Goal: Task Accomplishment & Management: Complete application form

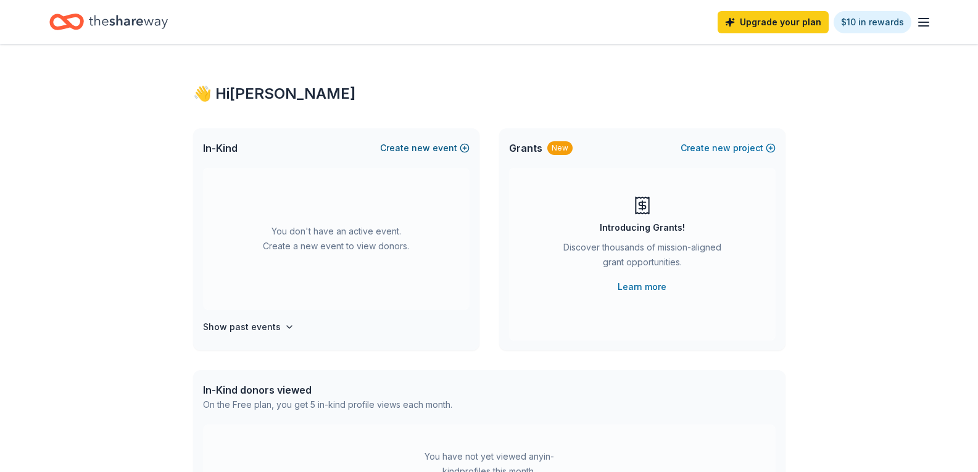
click at [462, 149] on button "Create new event" at bounding box center [424, 148] width 89 height 15
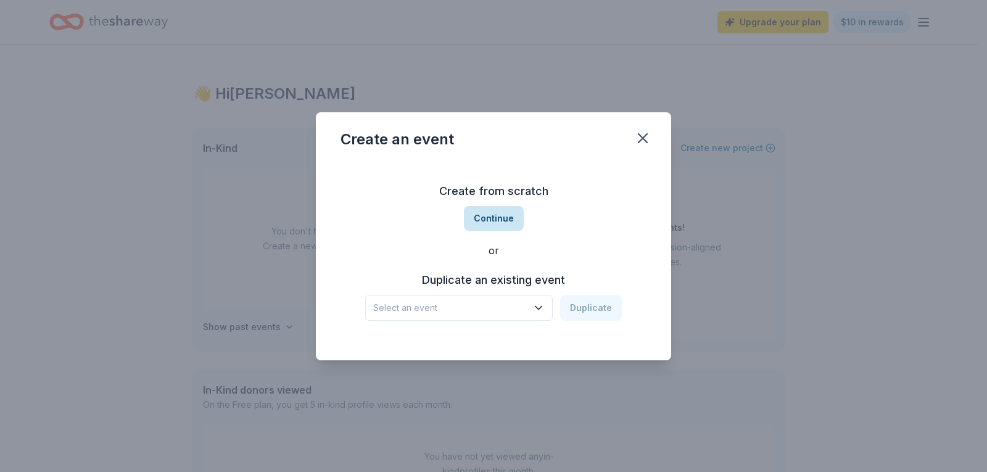
click at [489, 218] on button "Continue" at bounding box center [494, 218] width 60 height 25
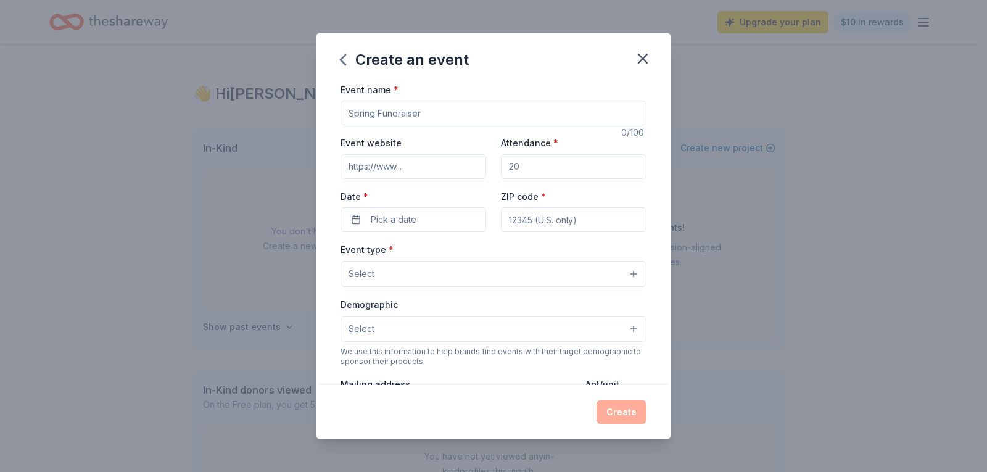
click at [432, 109] on input "Event name *" at bounding box center [493, 113] width 306 height 25
drag, startPoint x: 432, startPoint y: 109, endPoint x: 323, endPoint y: 107, distance: 109.2
click at [323, 107] on div "Event name * 0 /100 Event website Attendance * Date * Pick a date ZIP code * Ev…" at bounding box center [493, 233] width 355 height 303
type input "Mom's Night Out"
type input "[DOMAIN_NAME]"
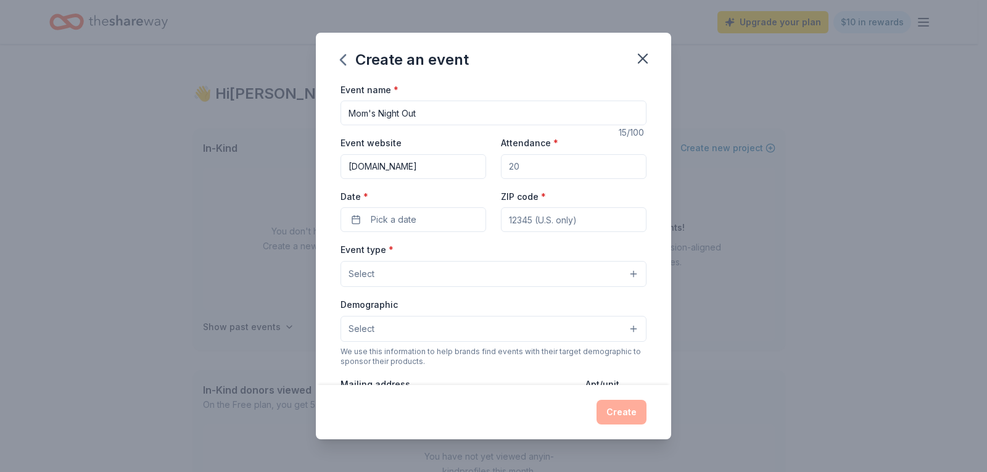
click at [509, 176] on input "Attendance *" at bounding box center [574, 166] width 146 height 25
type input "500"
click at [452, 223] on button "Pick a date" at bounding box center [413, 219] width 146 height 25
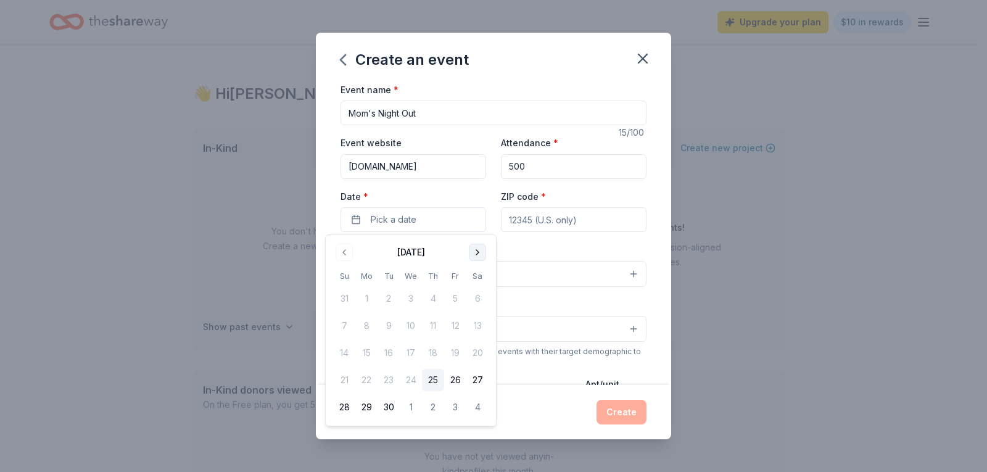
click at [480, 252] on button "Go to next month" at bounding box center [477, 252] width 17 height 17
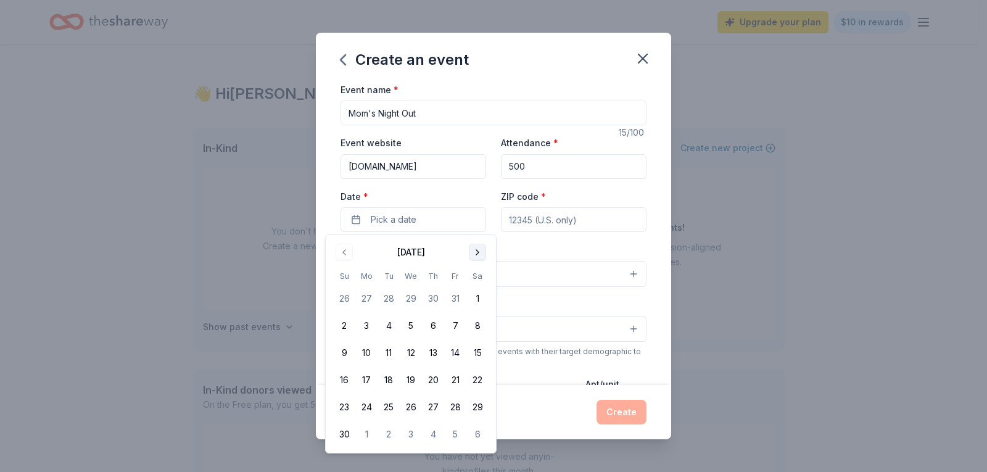
click at [480, 252] on button "Go to next month" at bounding box center [477, 252] width 17 height 17
click at [483, 255] on button "Go to next month" at bounding box center [477, 252] width 17 height 17
click at [439, 353] on button "19" at bounding box center [433, 353] width 22 height 22
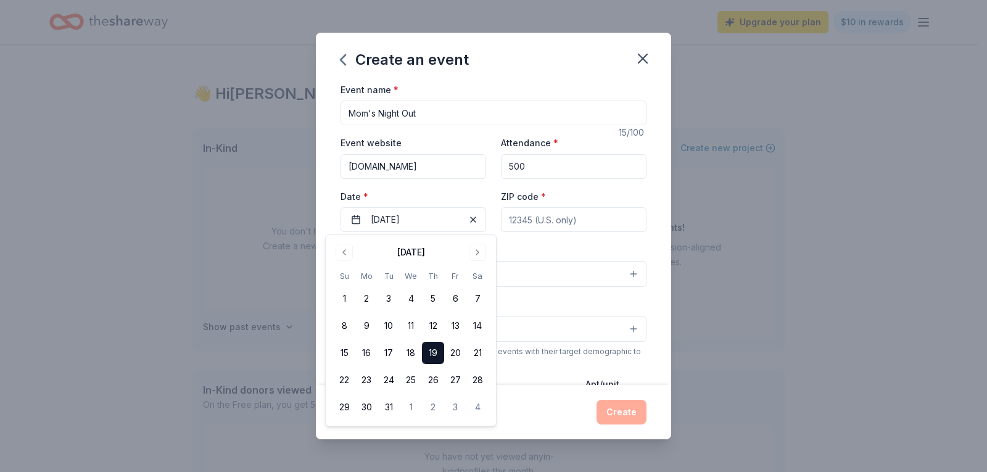
click at [551, 223] on input "ZIP code *" at bounding box center [574, 219] width 146 height 25
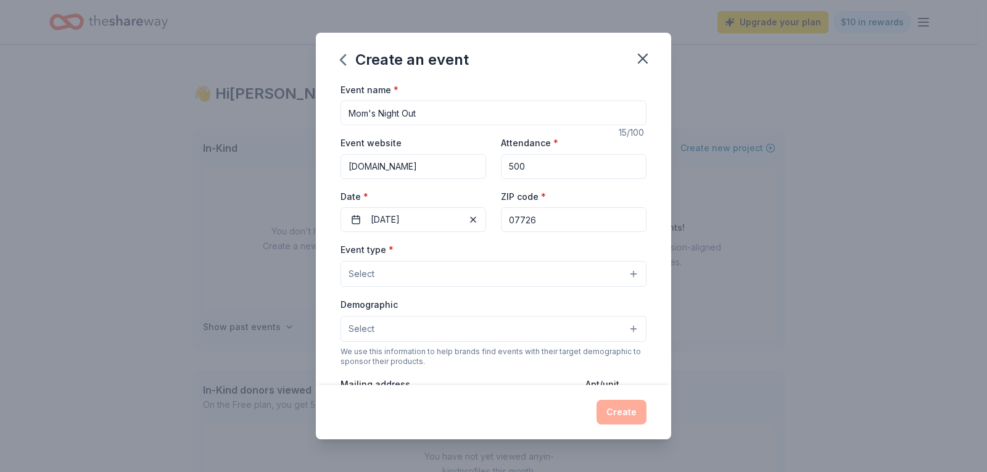
type input "07726"
click at [490, 271] on button "Select" at bounding box center [493, 274] width 306 height 26
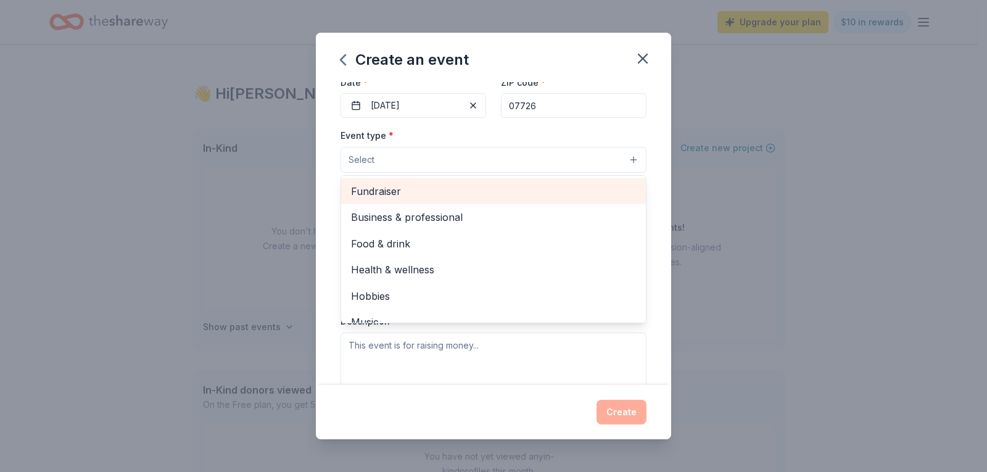
click at [427, 188] on span "Fundraiser" at bounding box center [493, 191] width 285 height 16
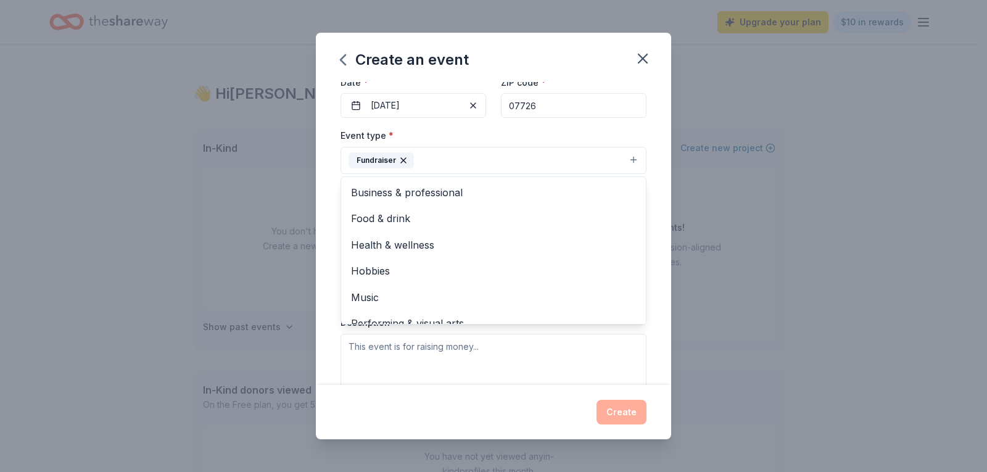
click at [323, 217] on div "Event name * Mom's Night Out 15 /100 Event website [DOMAIN_NAME] Attendance * 5…" at bounding box center [493, 233] width 355 height 303
click at [428, 167] on button "Fundraiser" at bounding box center [493, 160] width 306 height 27
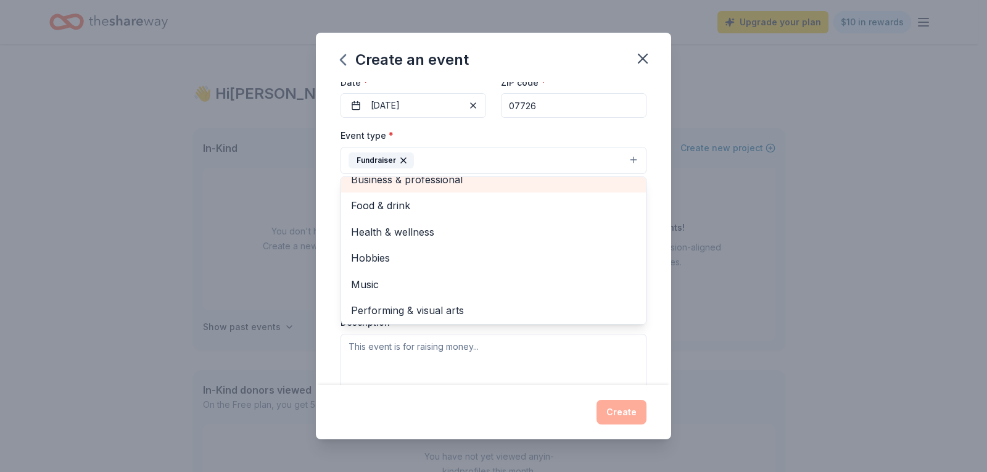
scroll to position [15, 0]
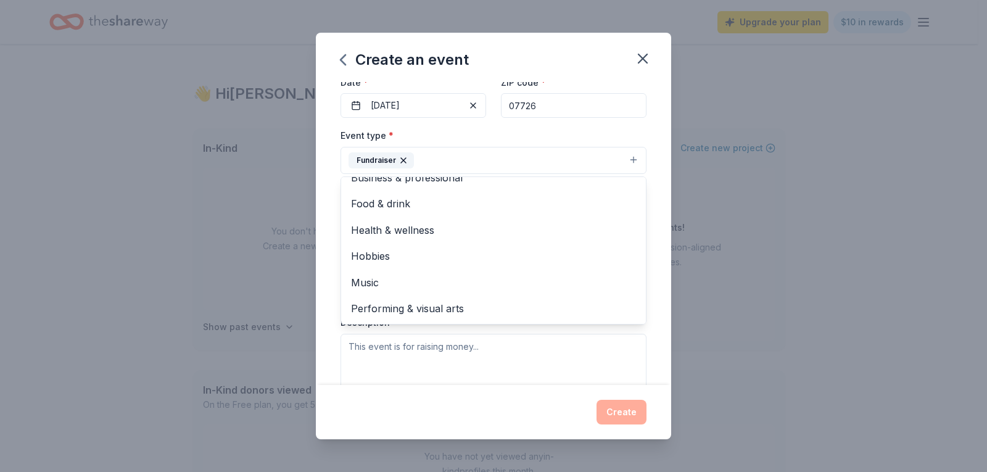
click at [328, 188] on div "Event name * Mom's Night Out 15 /100 Event website [DOMAIN_NAME] Attendance * 5…" at bounding box center [493, 233] width 355 height 303
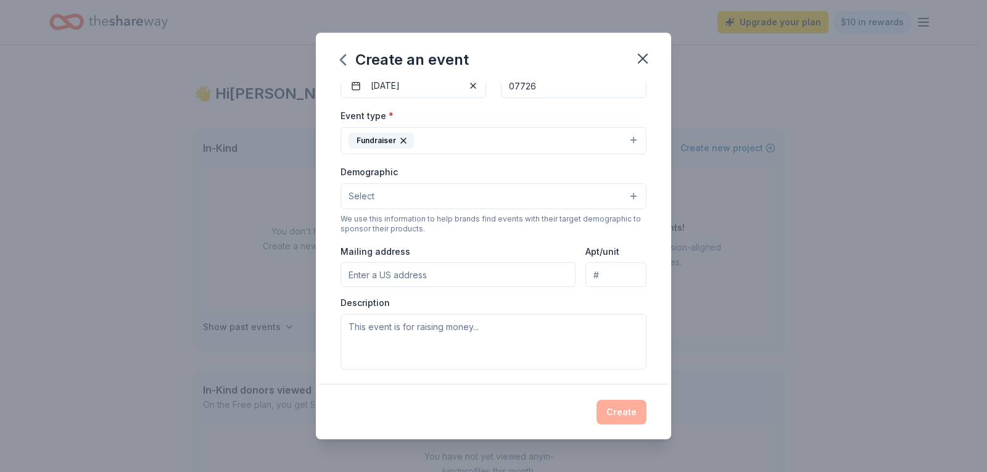
scroll to position [134, 0]
click at [362, 207] on button "Select" at bounding box center [493, 196] width 306 height 26
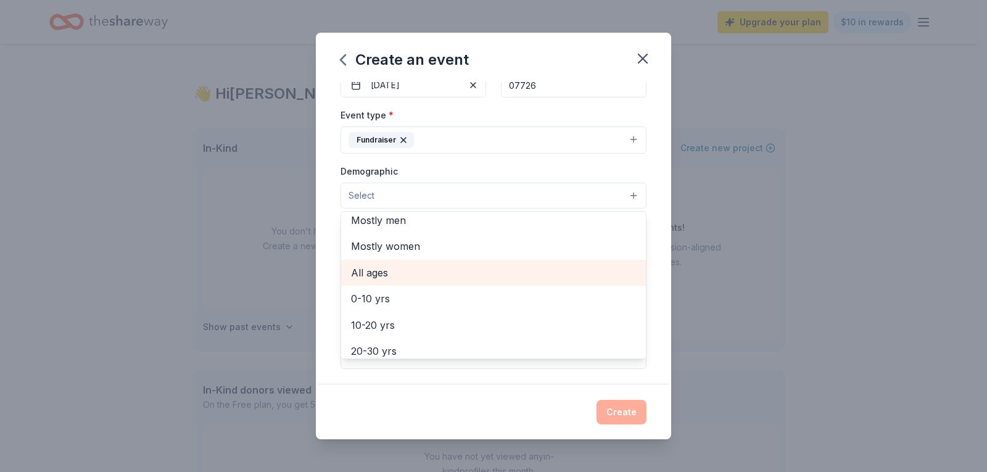
scroll to position [33, 0]
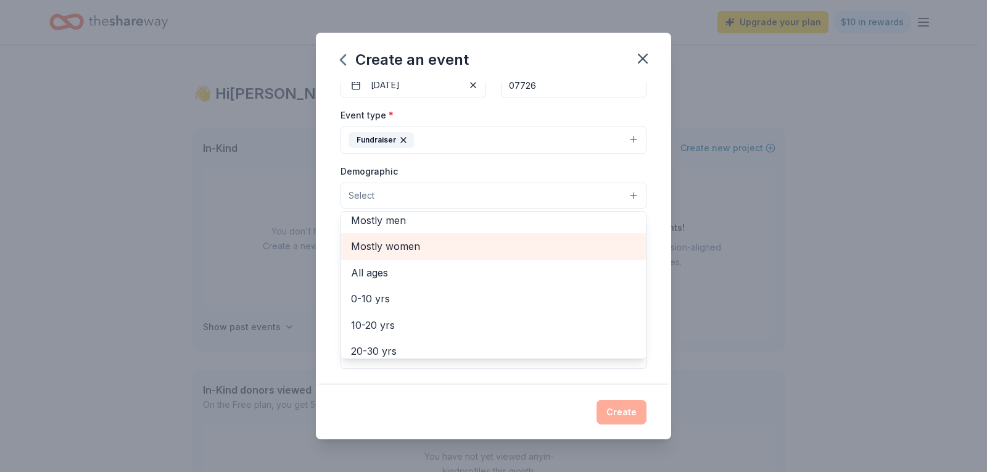
click at [435, 257] on div "Mostly women" at bounding box center [493, 246] width 305 height 26
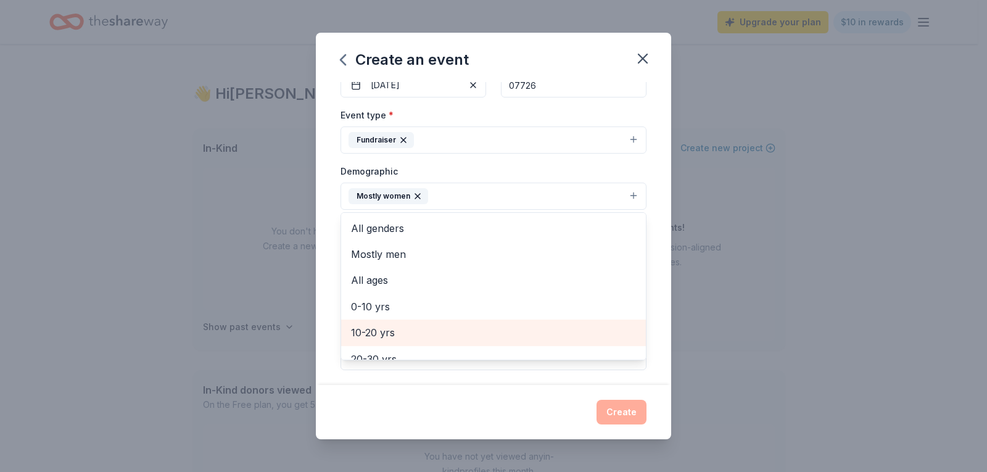
scroll to position [1, 0]
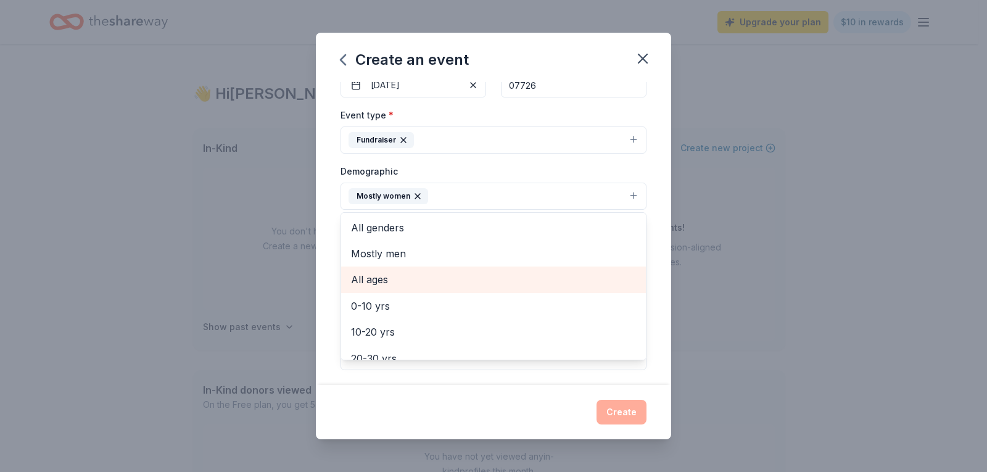
click at [419, 276] on span "All ages" at bounding box center [493, 279] width 285 height 16
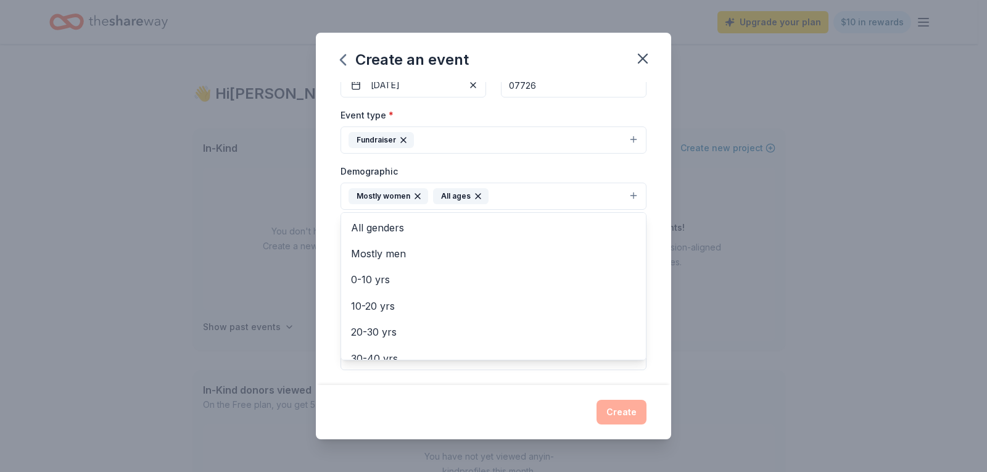
click at [328, 242] on div "Event name * Mom's Night Out 15 /100 Event website [DOMAIN_NAME] Attendance * 5…" at bounding box center [493, 233] width 355 height 303
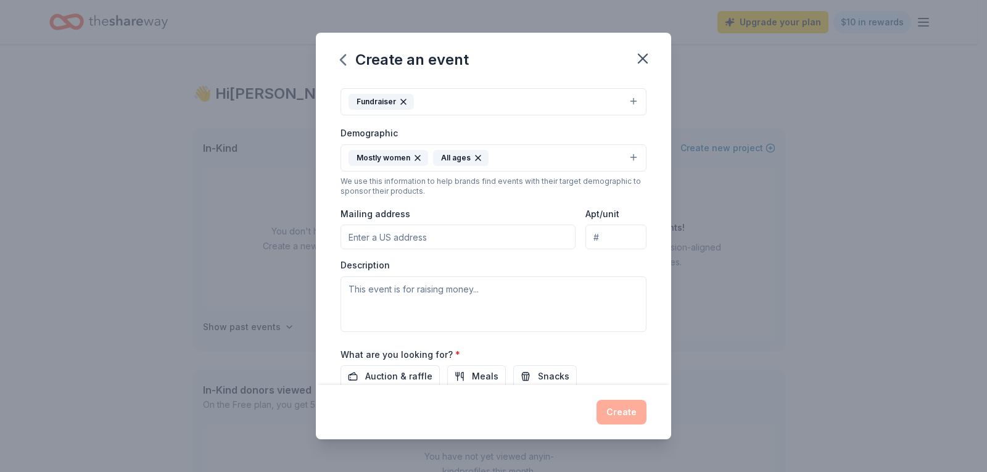
scroll to position [173, 0]
click at [374, 236] on input "Mailing address" at bounding box center [457, 236] width 235 height 25
type input "[STREET_ADDRESS]"
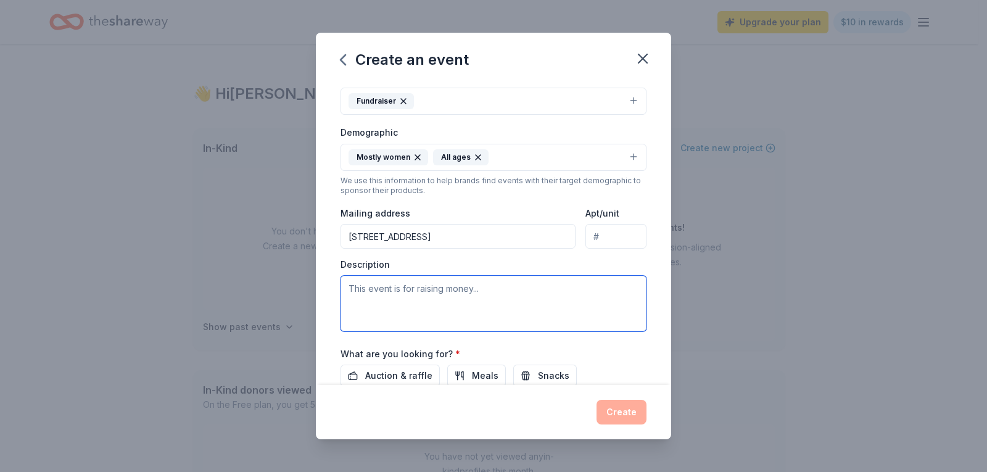
click at [398, 297] on textarea at bounding box center [493, 304] width 306 height 56
paste textarea "Lore ip dol s ame-consec adipisc elitsedd eiusmodtem inc utla! Etd MAG al enima…"
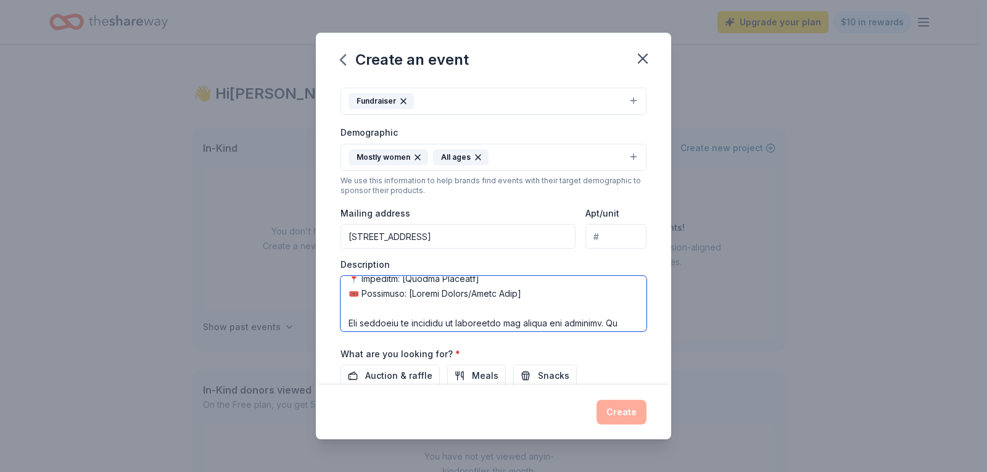
scroll to position [291, 0]
drag, startPoint x: 516, startPoint y: 307, endPoint x: 347, endPoint y: 294, distance: 169.5
click at [347, 294] on textarea at bounding box center [493, 304] width 306 height 56
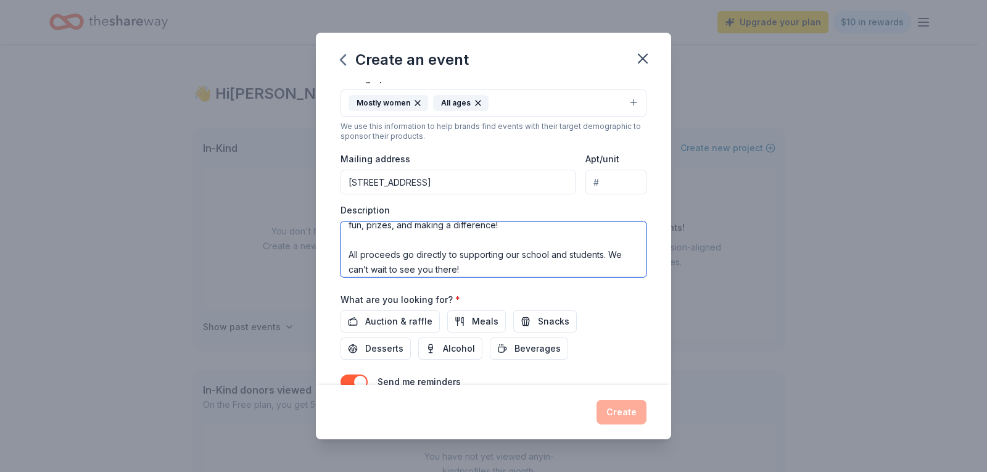
scroll to position [289, 0]
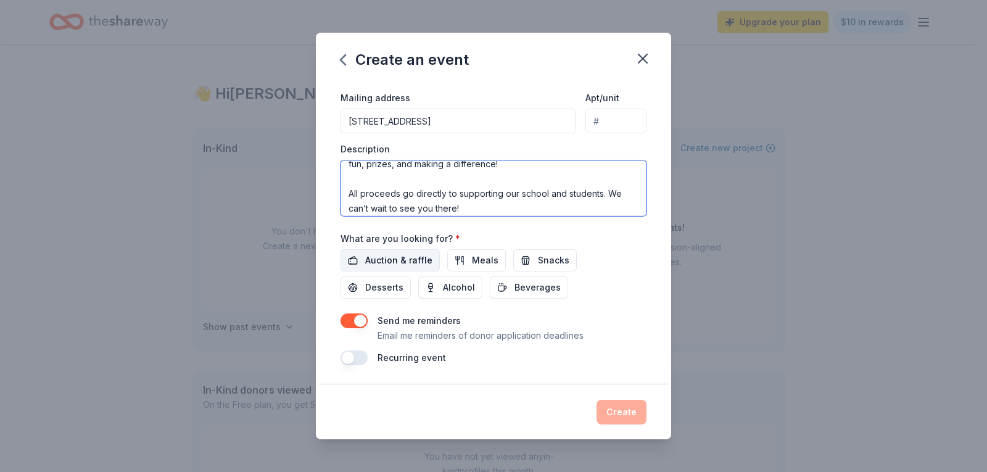
type textarea "Join us for a fun-filled evening designed especially for moms! Our PTO is excit…"
click at [397, 260] on span "Auction & raffle" at bounding box center [398, 260] width 67 height 15
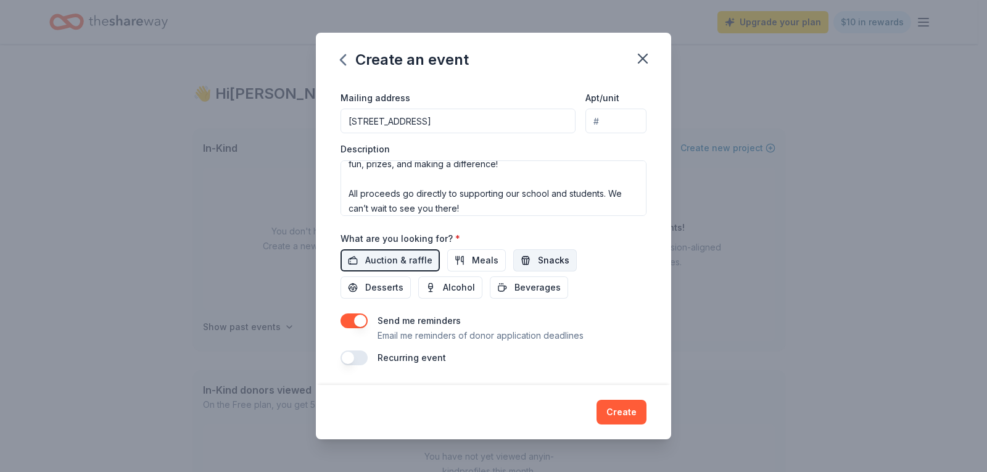
click at [543, 263] on span "Snacks" at bounding box center [553, 260] width 31 height 15
click at [376, 284] on span "Desserts" at bounding box center [384, 287] width 38 height 15
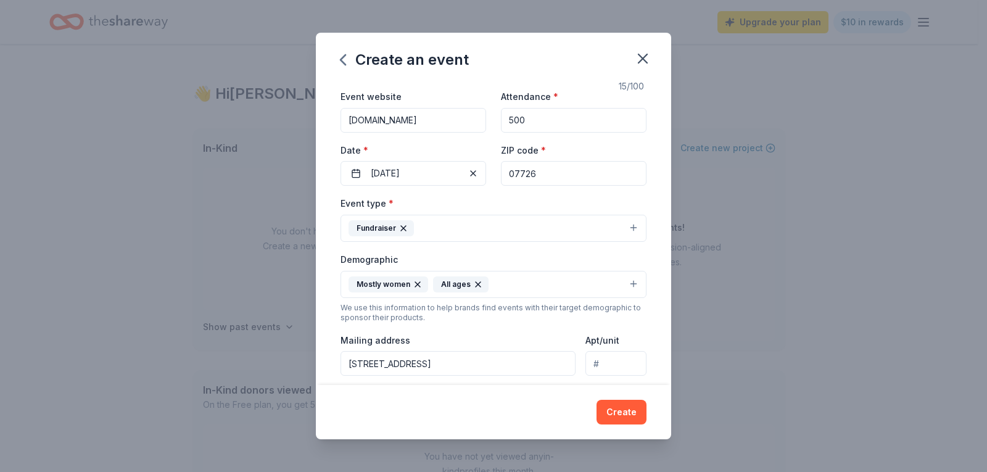
scroll to position [44, 0]
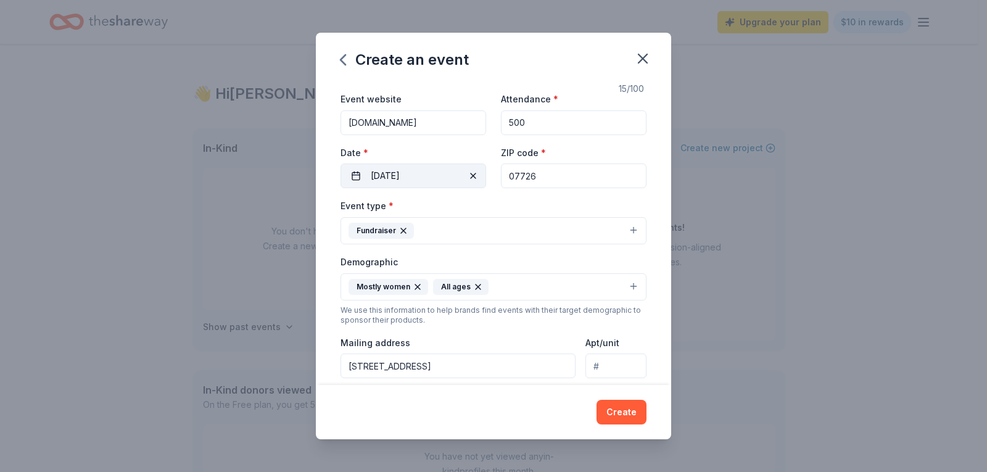
click at [469, 178] on span "button" at bounding box center [473, 175] width 15 height 15
click at [434, 179] on button "Pick a date" at bounding box center [413, 175] width 146 height 25
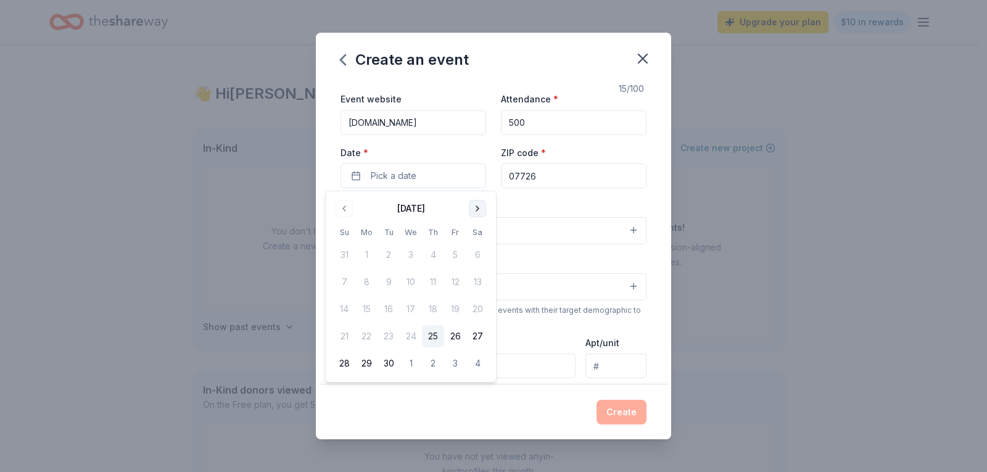
click at [474, 207] on button "Go to next month" at bounding box center [477, 208] width 17 height 17
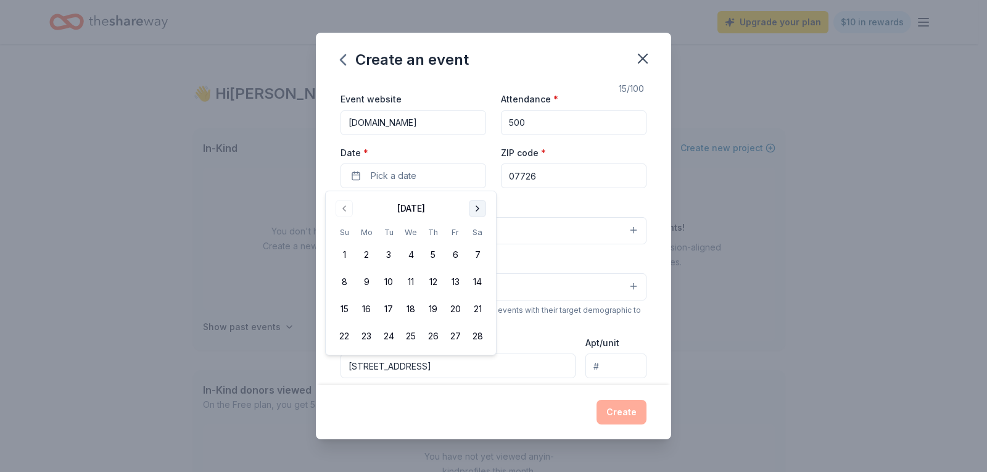
click at [474, 207] on button "Go to next month" at bounding box center [477, 208] width 17 height 17
click at [432, 280] on button "9" at bounding box center [433, 282] width 22 height 22
click at [529, 416] on div "Create" at bounding box center [493, 412] width 306 height 25
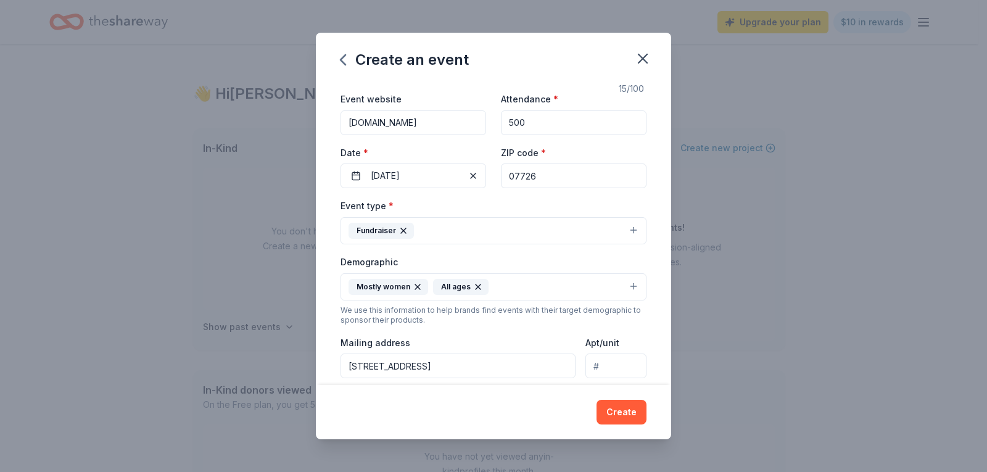
click at [529, 416] on div "Create" at bounding box center [493, 412] width 306 height 25
click at [333, 250] on div "Event name * Mom's Night Out 15 /100 Event website [DOMAIN_NAME] Attendance * 5…" at bounding box center [493, 233] width 355 height 303
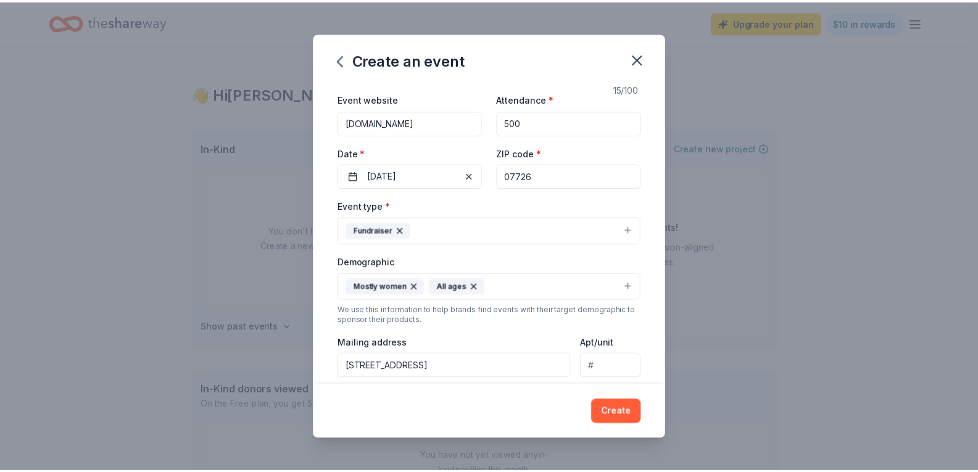
scroll to position [0, 0]
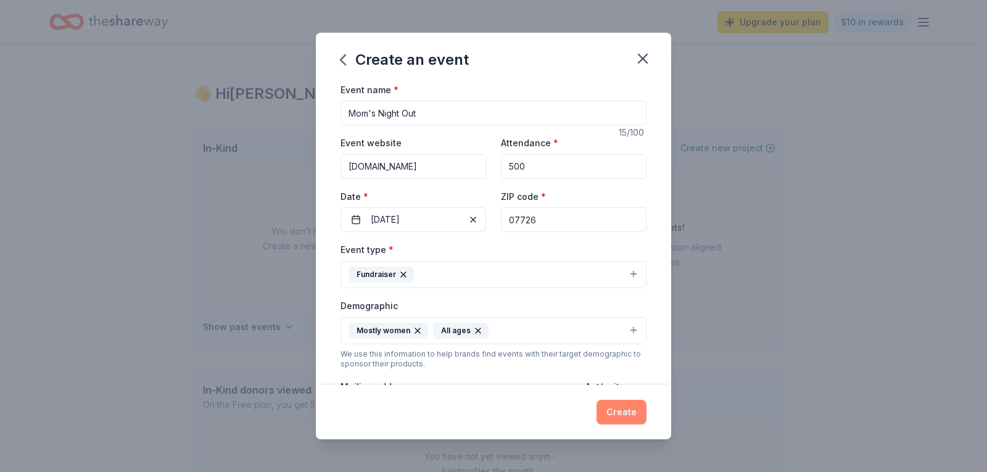
click at [612, 406] on button "Create" at bounding box center [621, 412] width 50 height 25
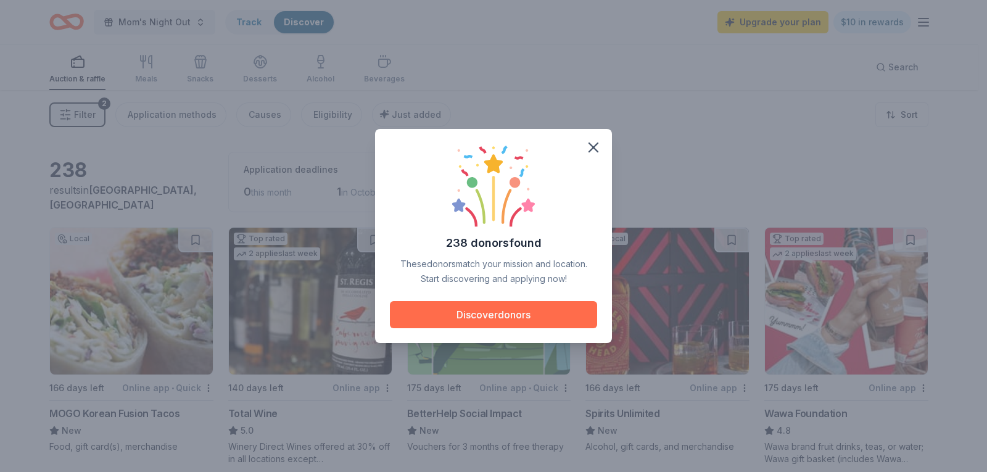
click at [476, 313] on button "Discover donors" at bounding box center [493, 314] width 207 height 27
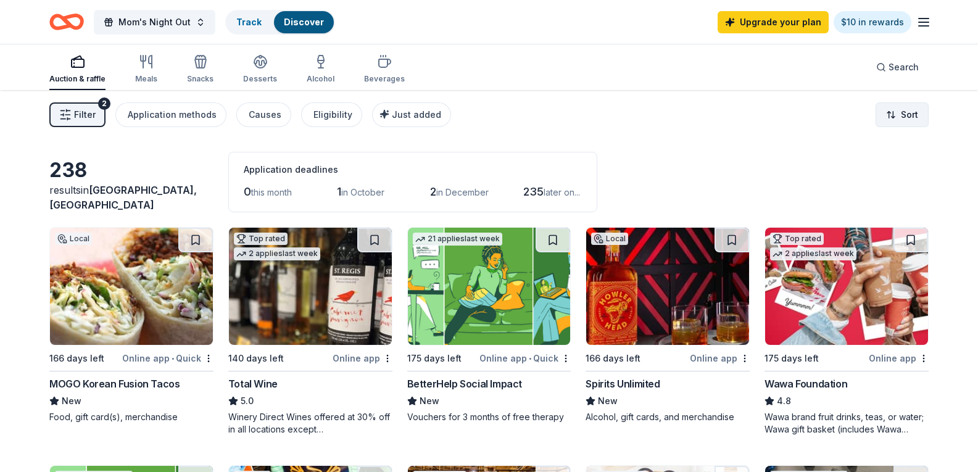
click at [892, 120] on html "Mom's Night Out Track Discover Upgrade your plan $10 in rewards Auction & raffl…" at bounding box center [489, 236] width 978 height 472
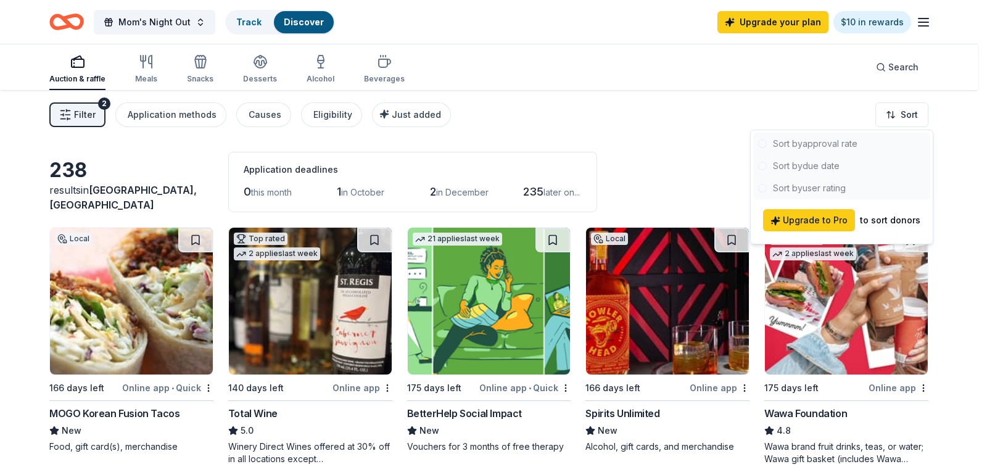
click at [717, 164] on html "Mom's Night Out Track Discover Upgrade your plan $10 in rewards Auction & raffl…" at bounding box center [493, 236] width 987 height 472
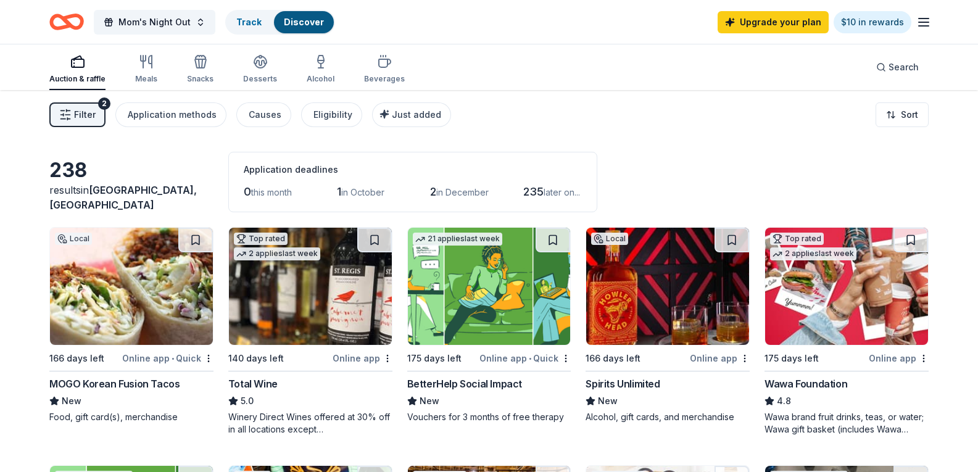
click at [352, 190] on span "in October" at bounding box center [362, 192] width 43 height 10
click at [73, 99] on div "Filter 2 Application methods Causes Eligibility Just added Sort" at bounding box center [489, 114] width 978 height 49
click at [73, 118] on button "Filter 2" at bounding box center [77, 114] width 56 height 25
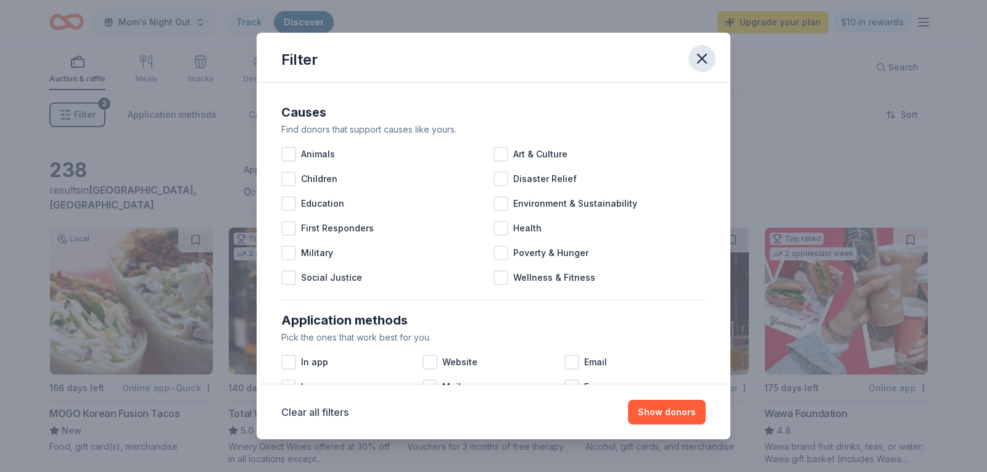
drag, startPoint x: 651, startPoint y: 411, endPoint x: 700, endPoint y: 63, distance: 351.3
click at [700, 63] on icon "button" at bounding box center [701, 58] width 17 height 17
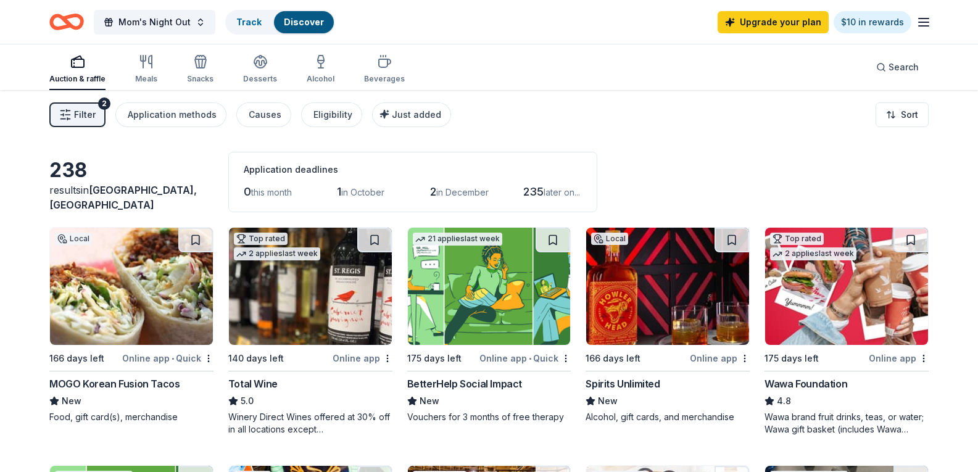
click at [371, 189] on span "in October" at bounding box center [362, 192] width 43 height 10
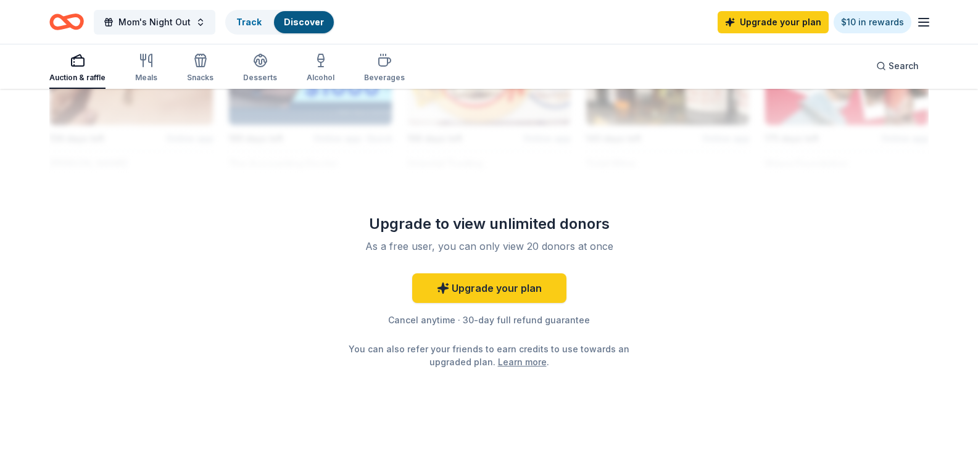
scroll to position [1308, 0]
click at [466, 294] on link "Upgrade your plan" at bounding box center [489, 288] width 154 height 30
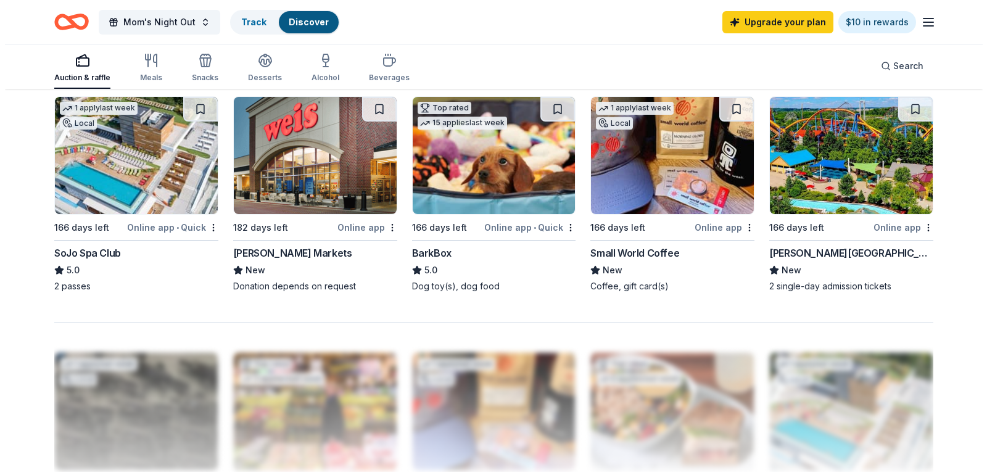
scroll to position [846, 0]
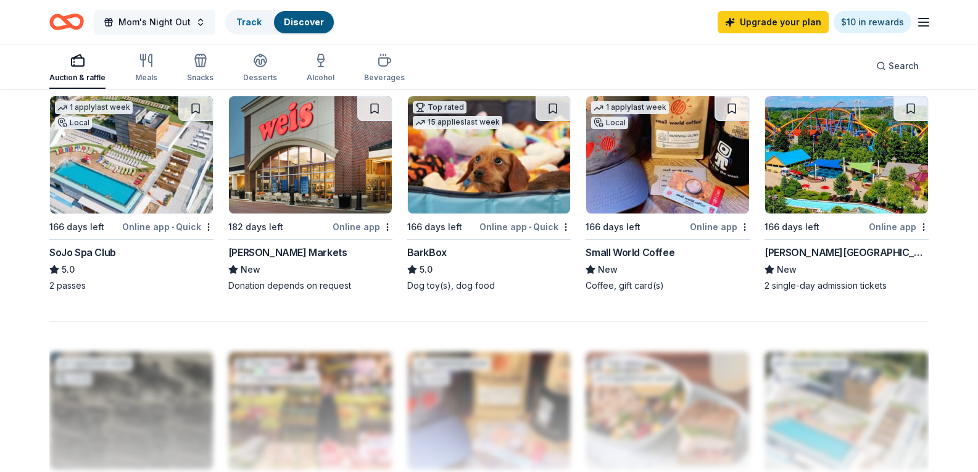
click at [171, 30] on button "Mom's Night Out" at bounding box center [155, 22] width 122 height 25
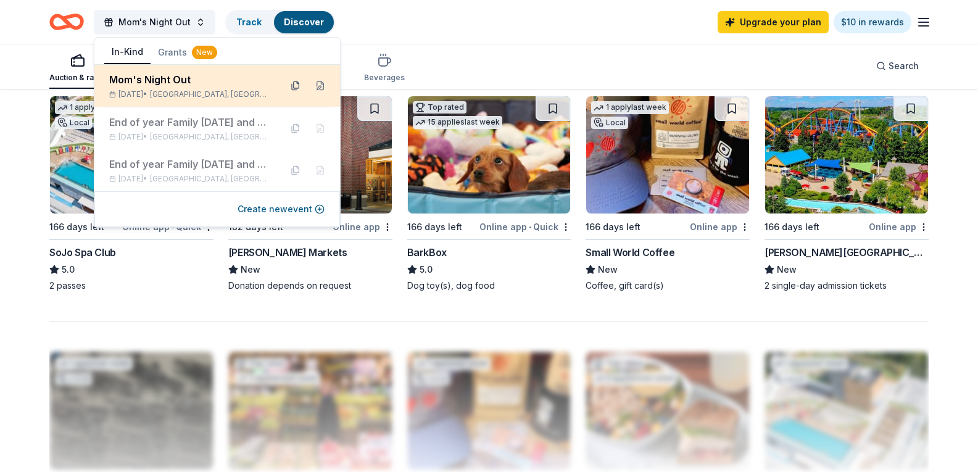
click at [293, 87] on button at bounding box center [296, 86] width 20 height 20
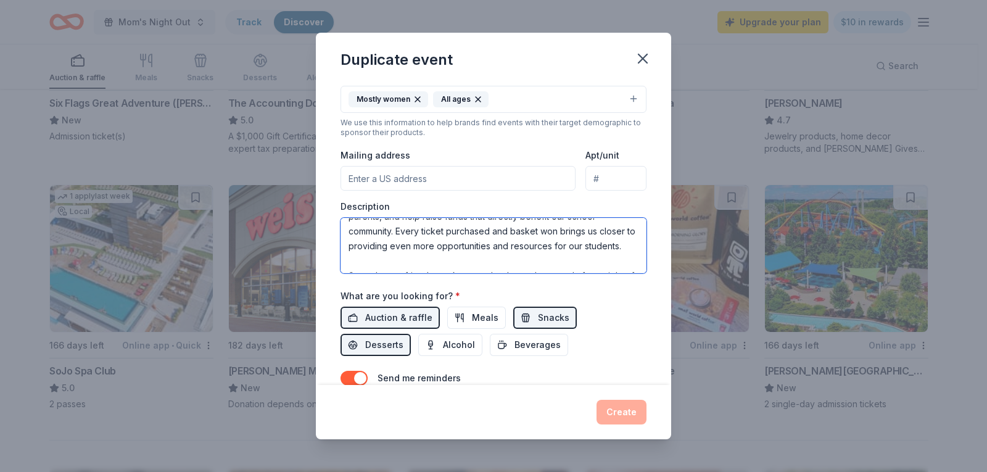
scroll to position [266, 0]
drag, startPoint x: 345, startPoint y: 228, endPoint x: 509, endPoint y: 276, distance: 170.2
click at [509, 276] on div "Event name * Mom's Night Out 15 /100 Event website [DOMAIN_NAME] Attendance * 5…" at bounding box center [493, 137] width 306 height 572
